Goal: Transaction & Acquisition: Purchase product/service

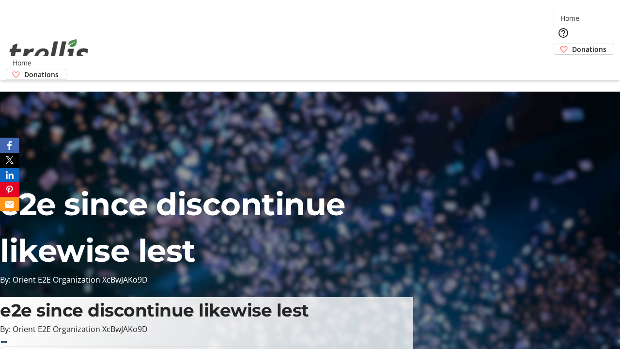
click at [572, 44] on span "Donations" at bounding box center [589, 49] width 34 height 10
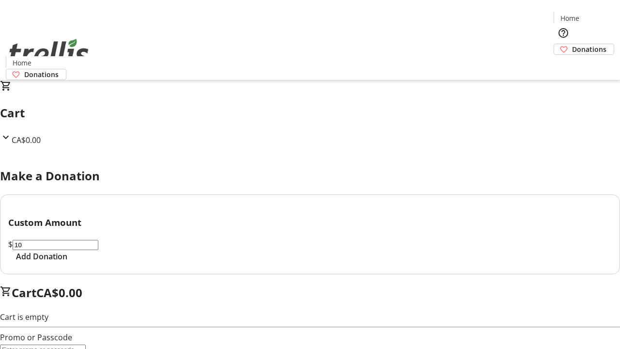
click at [67, 262] on span "Add Donation" at bounding box center [41, 256] width 51 height 12
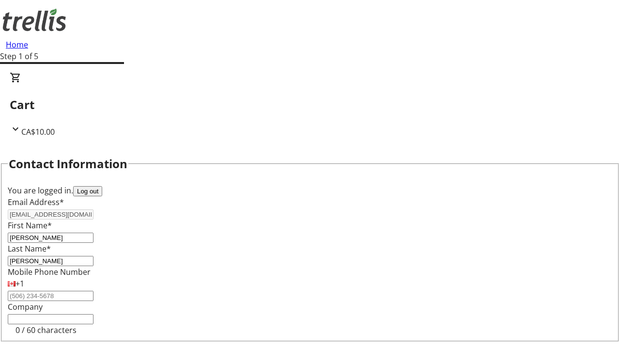
select select "CA"
type input "[STREET_ADDRESS][PERSON_NAME]"
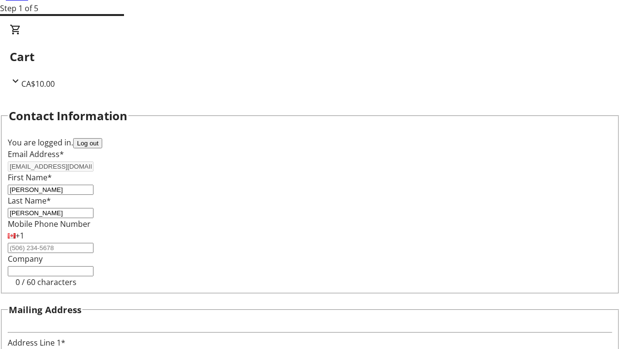
type input "Kelowna"
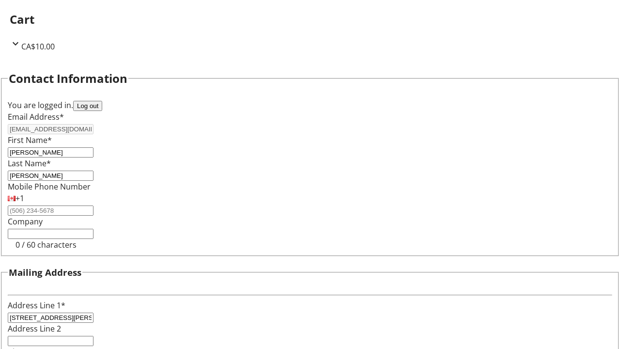
select select "BC"
type input "Kelowna"
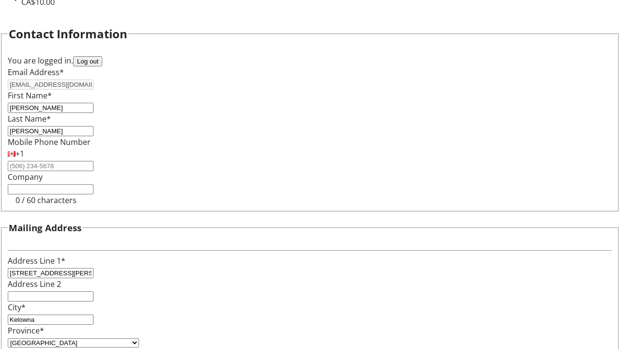
type input "V1Y 0C2"
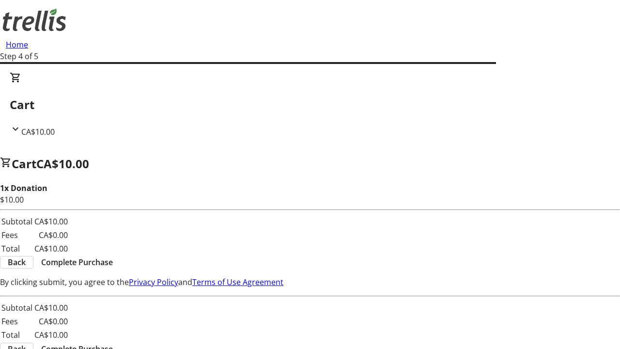
click at [113, 256] on span "Complete Purchase" at bounding box center [77, 262] width 72 height 12
